Goal: Transaction & Acquisition: Purchase product/service

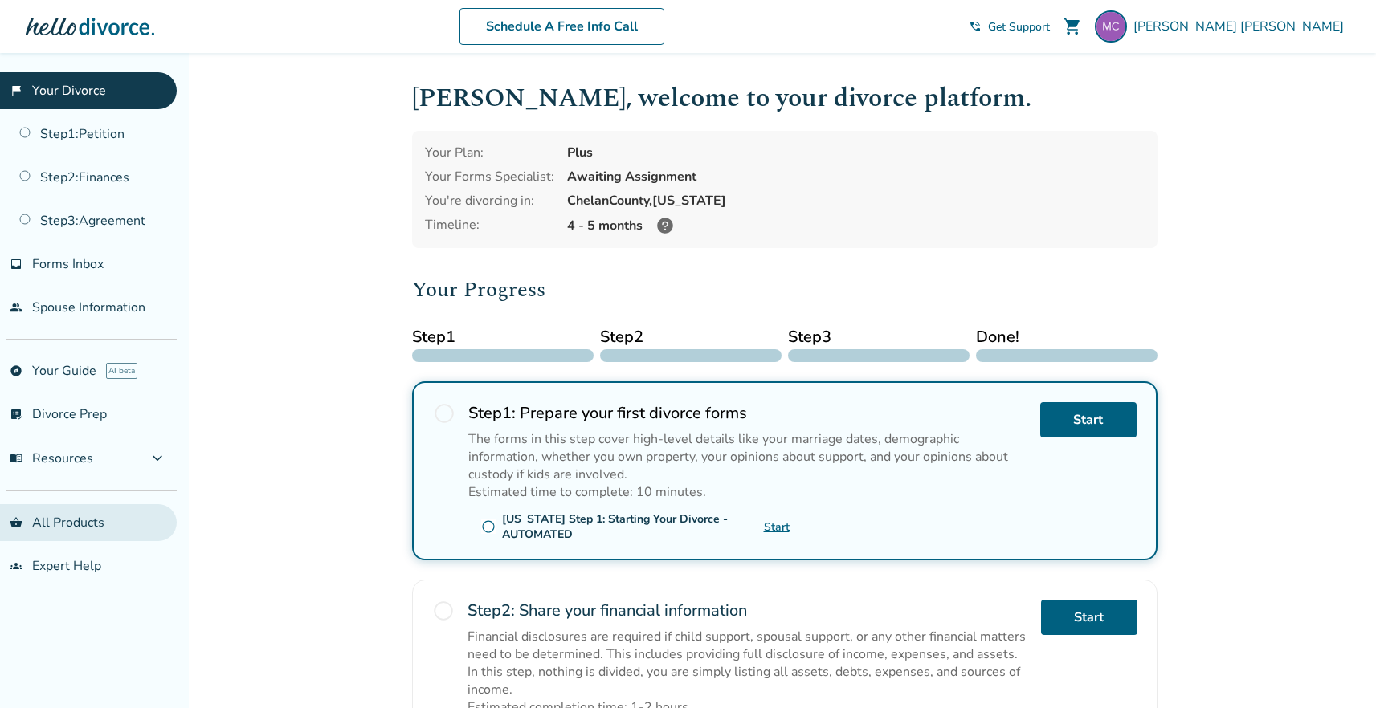
click at [71, 521] on link "shopping_basket All Products" at bounding box center [88, 522] width 177 height 37
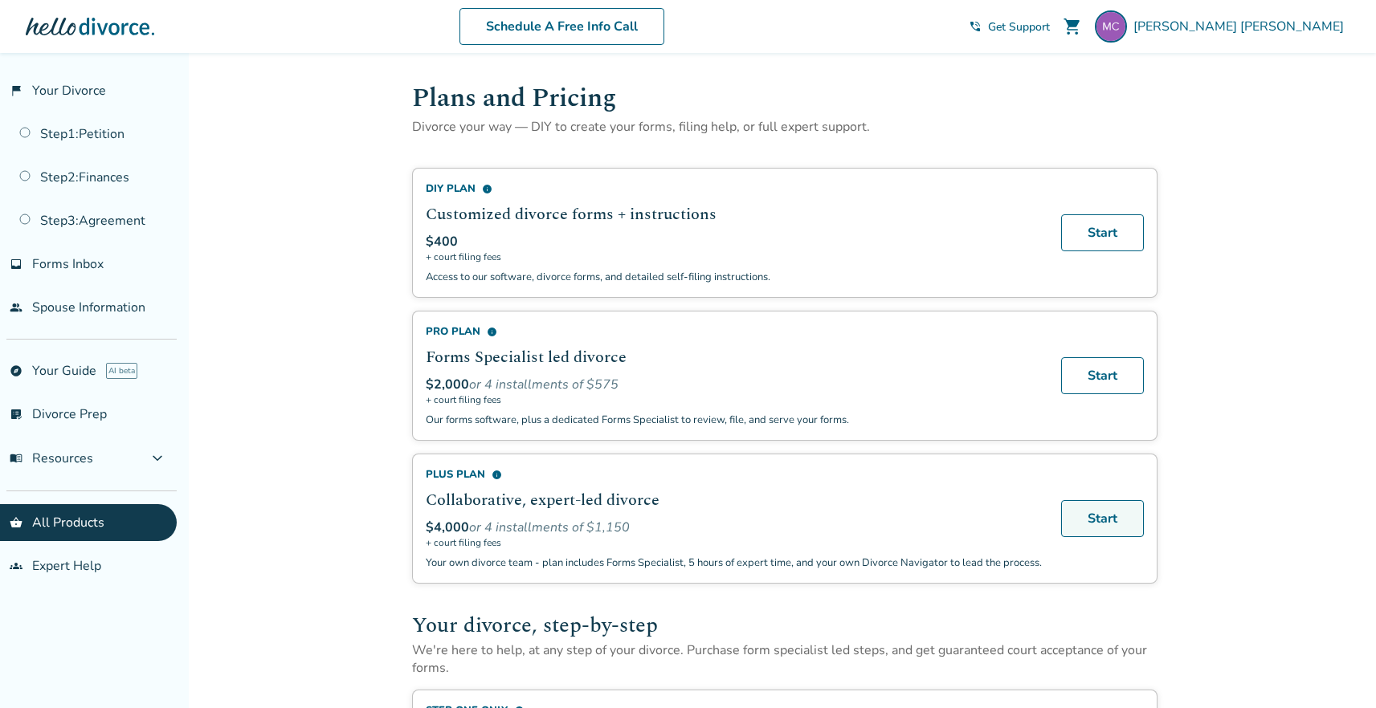
click at [1107, 535] on link "Start" at bounding box center [1102, 518] width 83 height 37
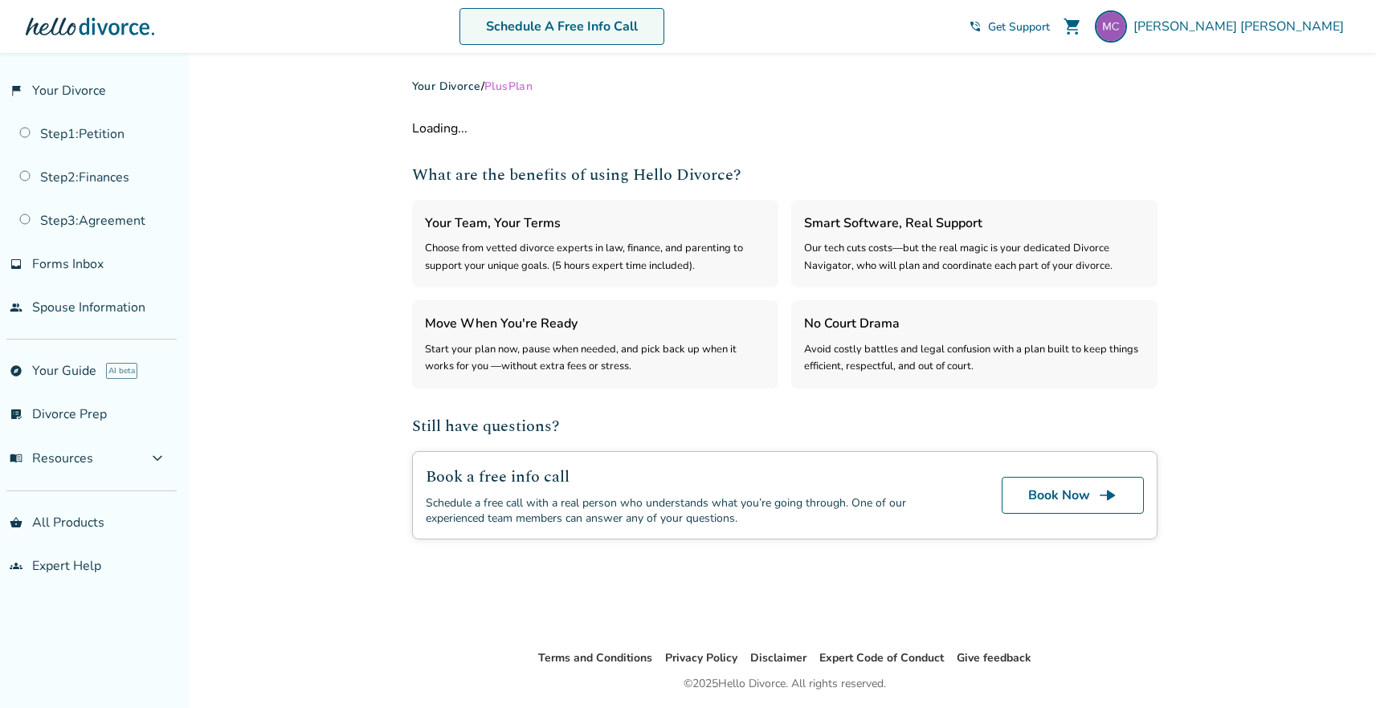
select select "***"
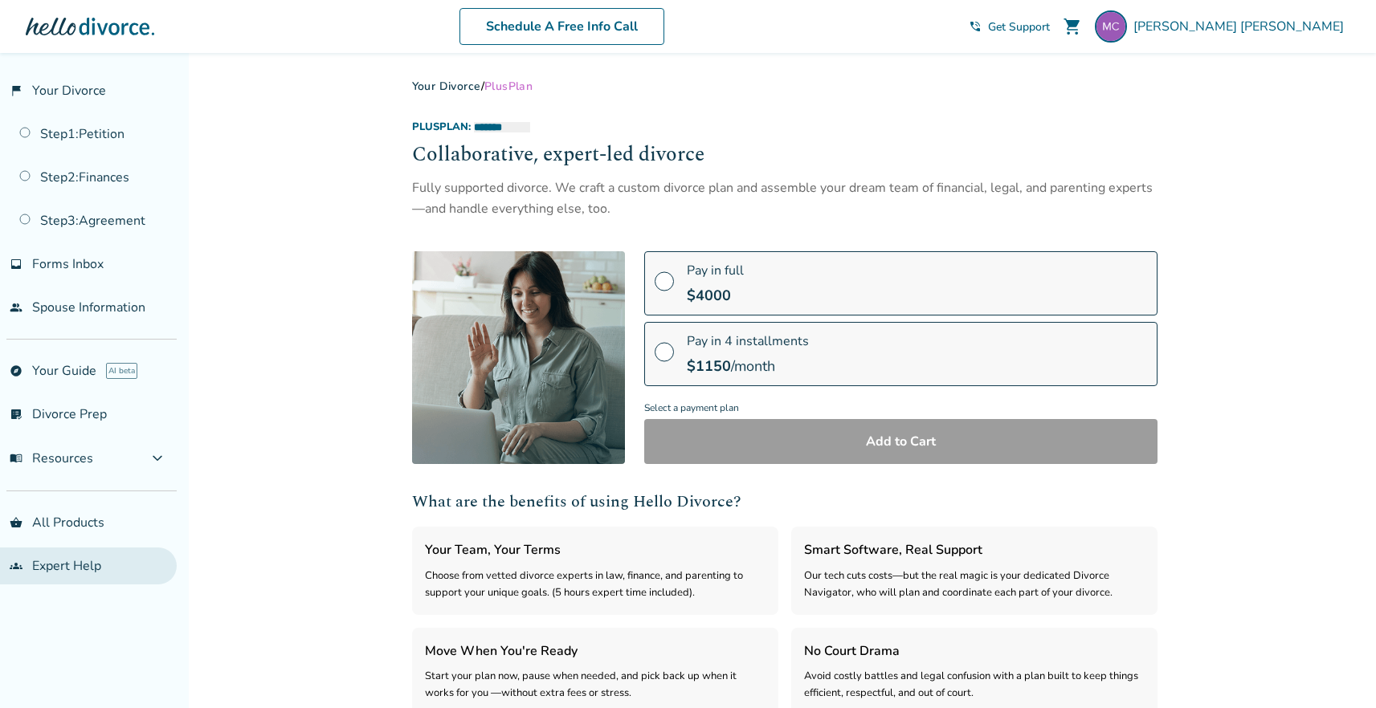
click at [27, 571] on link "groups Expert Help" at bounding box center [88, 566] width 177 height 37
